Goal: Task Accomplishment & Management: Manage account settings

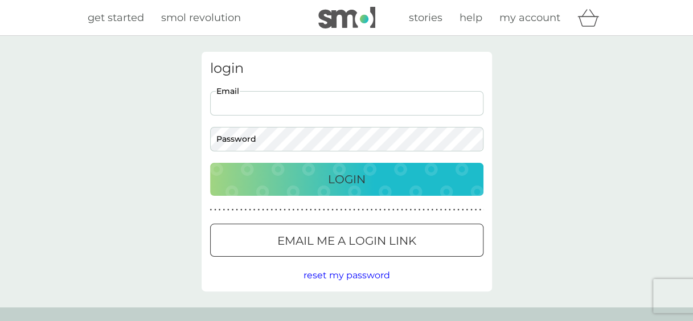
click at [301, 101] on input "Email" at bounding box center [346, 103] width 273 height 24
type input "[EMAIL_ADDRESS][DOMAIN_NAME]"
click at [334, 182] on p "Login" at bounding box center [347, 179] width 38 height 18
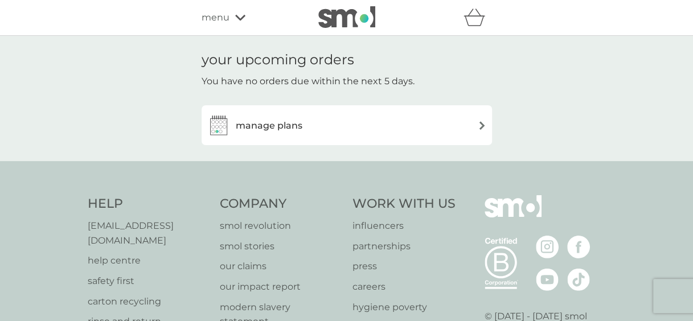
click at [277, 124] on h3 "manage plans" at bounding box center [269, 125] width 67 height 15
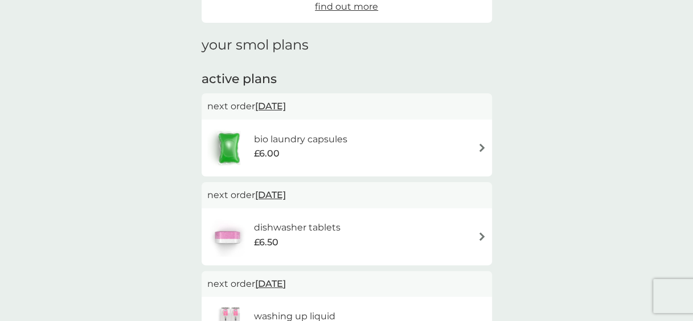
scroll to position [132, 0]
click at [323, 186] on div "next order [DATE]" at bounding box center [347, 196] width 290 height 26
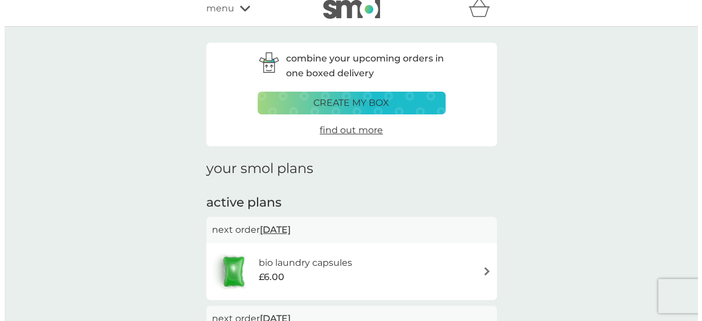
scroll to position [0, 0]
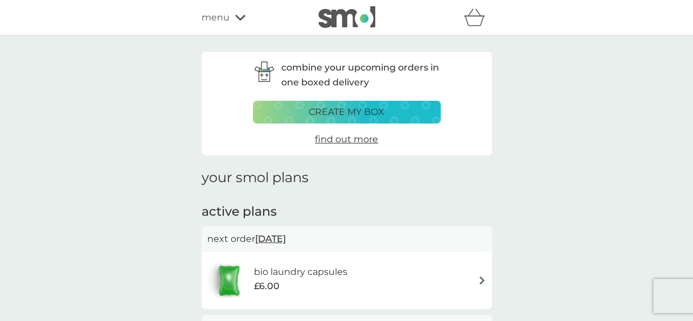
click at [235, 18] on icon at bounding box center [240, 17] width 10 height 7
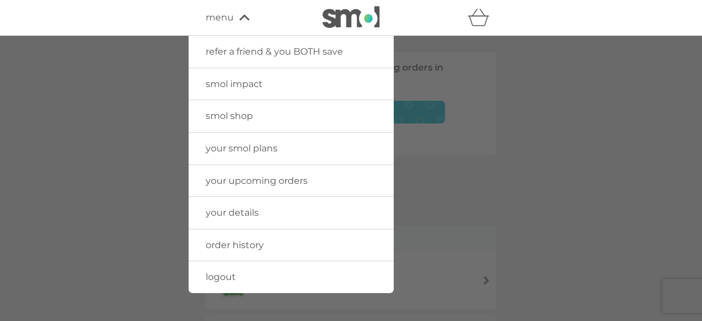
click at [229, 278] on span "logout" at bounding box center [221, 277] width 30 height 11
